Goal: Find specific page/section: Find specific page/section

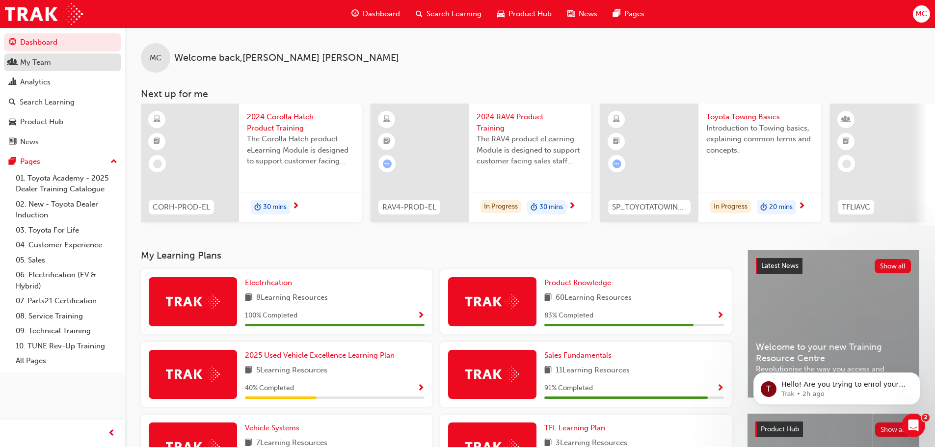
drag, startPoint x: 871, startPoint y: 0, endPoint x: 29, endPoint y: 62, distance: 844.6
click at [29, 62] on div "My Team" at bounding box center [35, 62] width 31 height 11
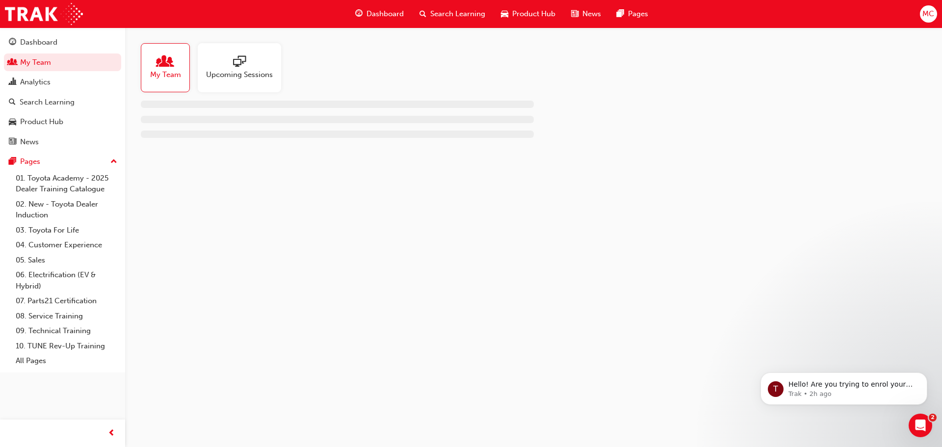
click at [163, 68] on span "people-icon" at bounding box center [165, 62] width 13 height 14
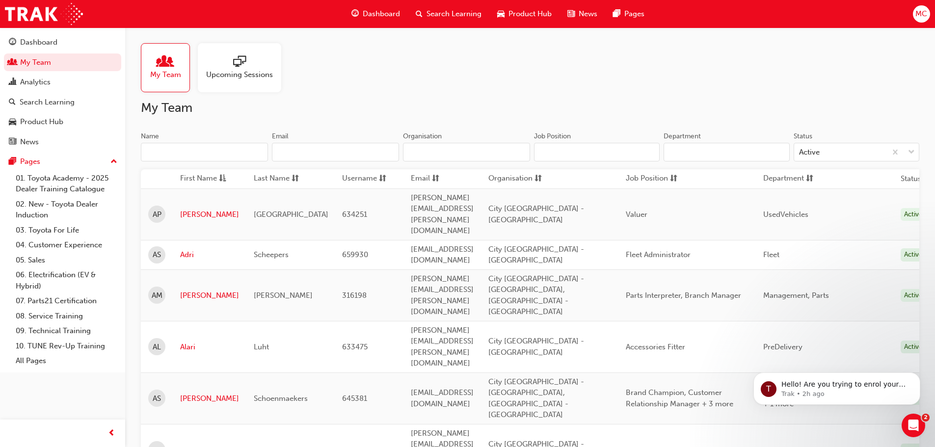
click at [159, 152] on input "Name" at bounding box center [204, 152] width 127 height 19
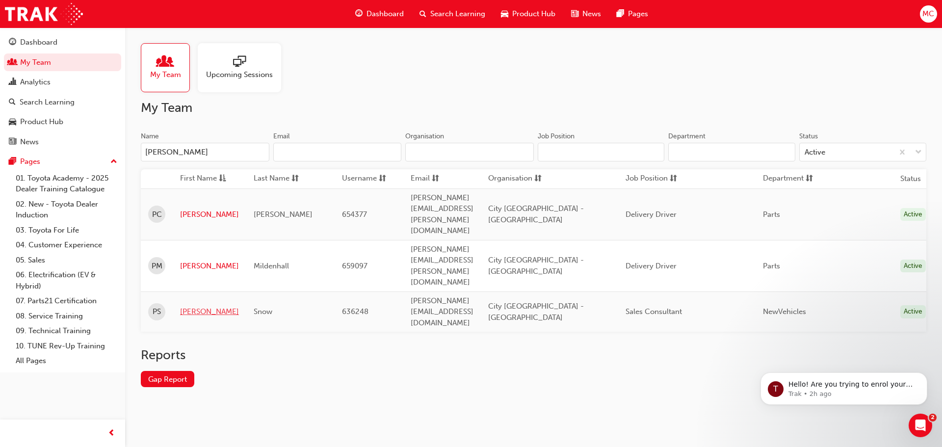
type input "[PERSON_NAME]"
click at [188, 306] on link "[PERSON_NAME]" at bounding box center [209, 311] width 59 height 11
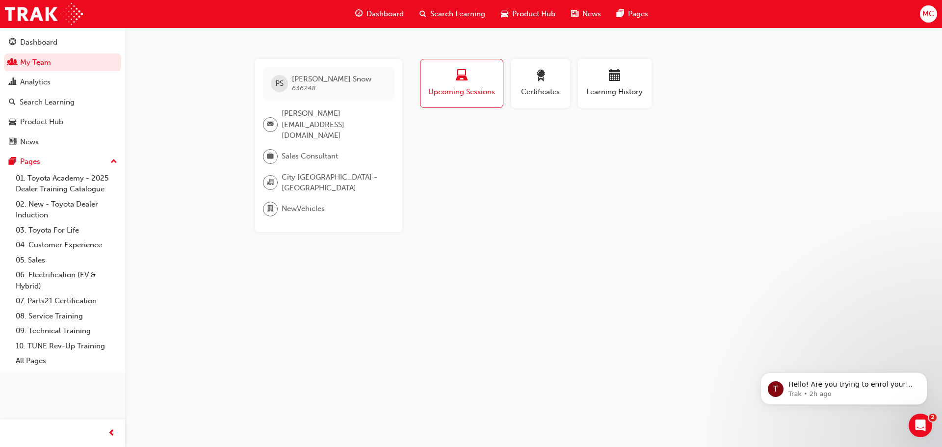
click at [465, 83] on span "laptop-icon" at bounding box center [462, 76] width 12 height 13
click at [470, 91] on span "Upcoming Sessions" at bounding box center [462, 91] width 68 height 11
click at [470, 90] on span "Upcoming Sessions" at bounding box center [462, 91] width 68 height 11
click at [606, 87] on span "Learning History" at bounding box center [615, 91] width 59 height 11
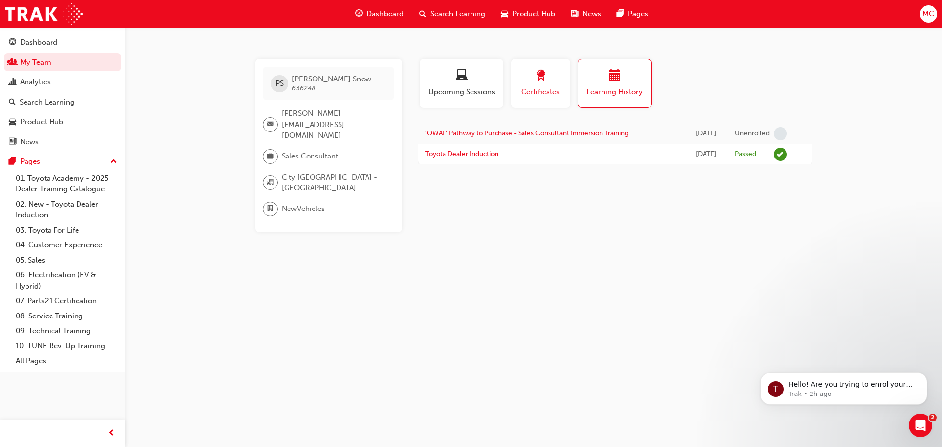
click at [532, 89] on span "Certificates" at bounding box center [541, 91] width 44 height 11
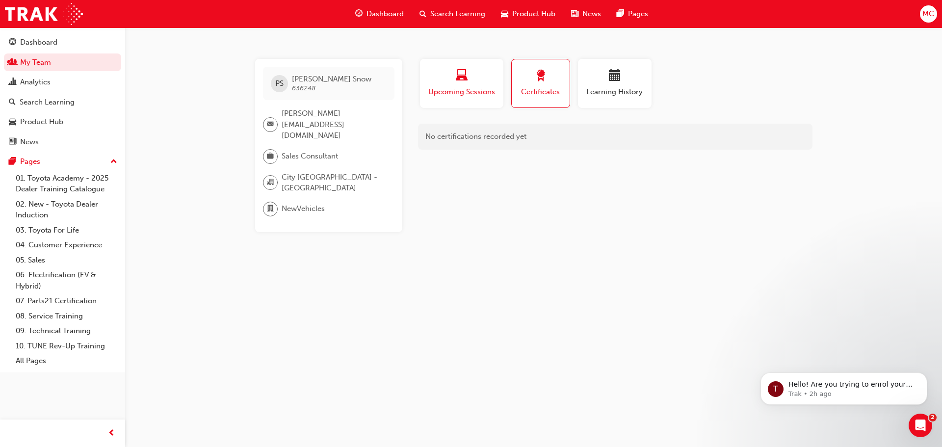
click at [474, 80] on div "button" at bounding box center [462, 77] width 69 height 15
click at [384, 14] on span "Dashboard" at bounding box center [385, 13] width 37 height 11
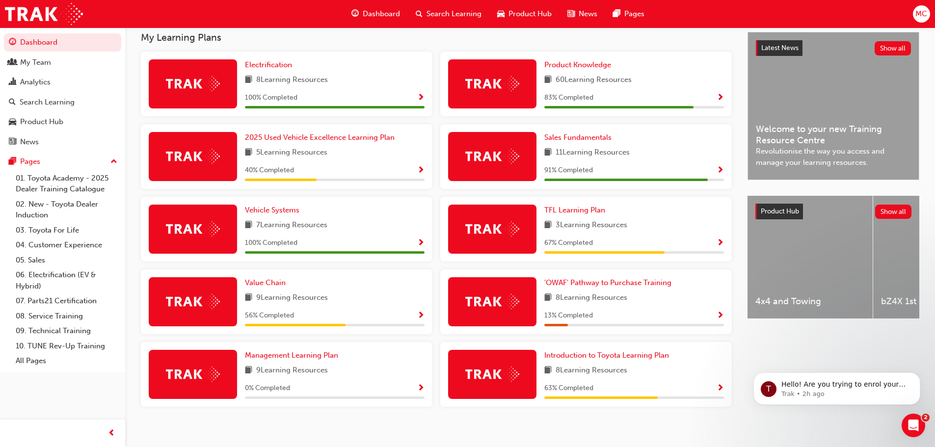
scroll to position [230, 0]
